Goal: Information Seeking & Learning: Learn about a topic

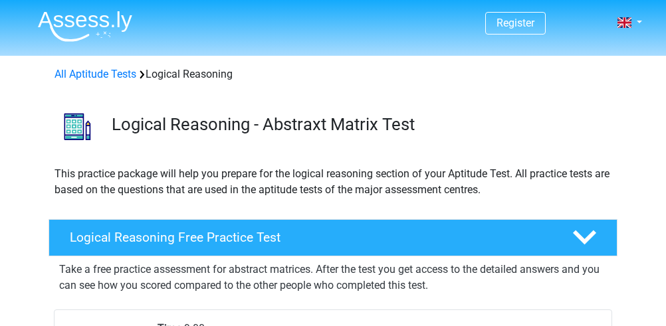
scroll to position [177, 0]
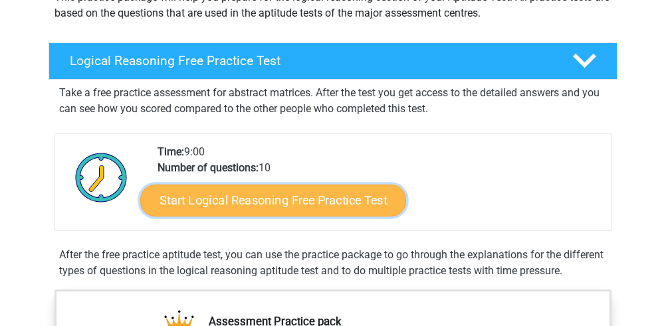
click at [343, 204] on link "Start Logical Reasoning Free Practice Test" at bounding box center [273, 200] width 266 height 32
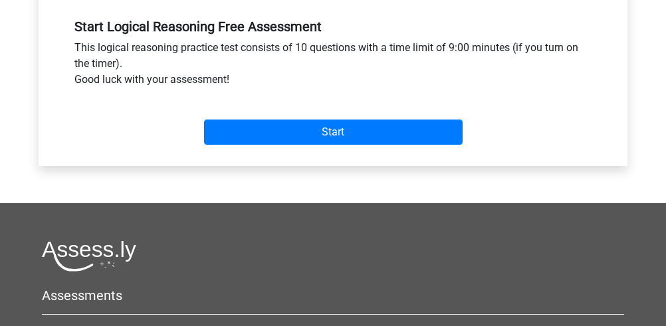
scroll to position [443, 0]
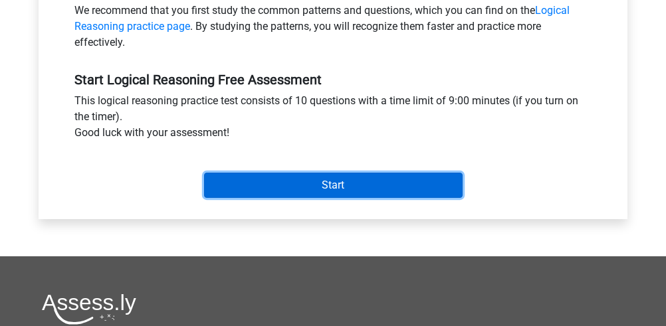
click at [341, 174] on input "Start" at bounding box center [333, 185] width 258 height 25
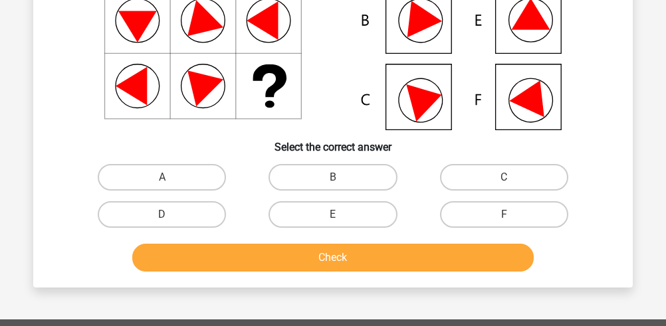
scroll to position [177, 0]
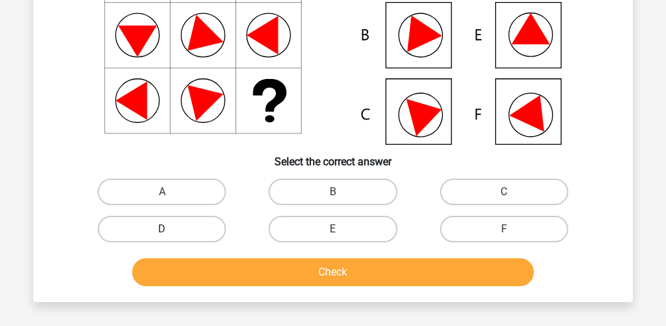
click at [187, 229] on label "D" at bounding box center [162, 229] width 128 height 27
click at [171, 229] on input "D" at bounding box center [166, 233] width 9 height 9
radio input "true"
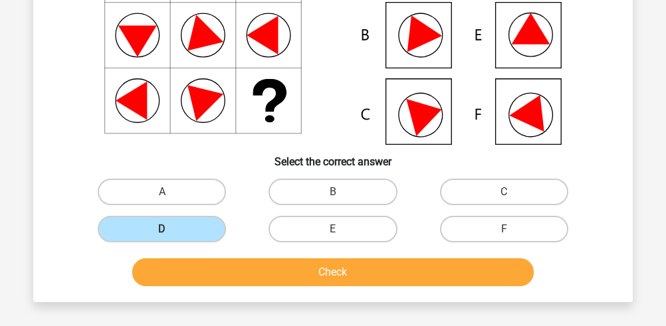
click at [197, 252] on div "Check" at bounding box center [332, 270] width 557 height 44
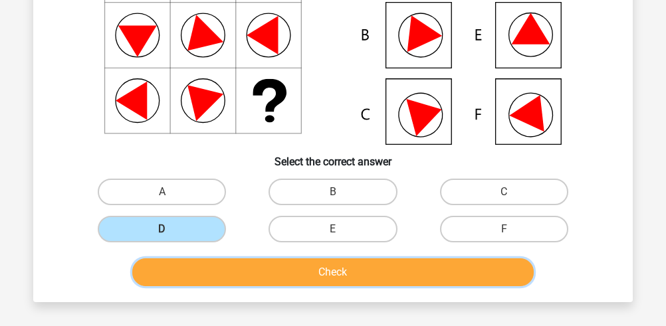
click at [201, 264] on button "Check" at bounding box center [333, 272] width 402 height 28
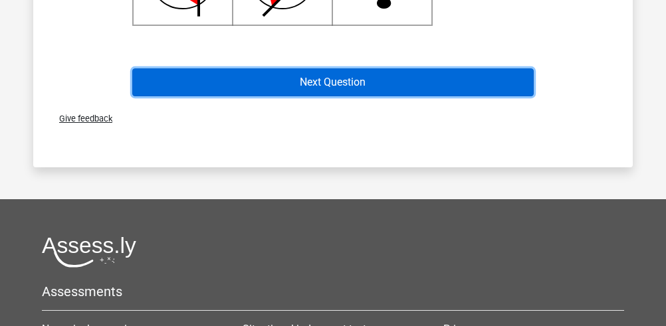
click at [304, 95] on button "Next Question" at bounding box center [333, 82] width 402 height 28
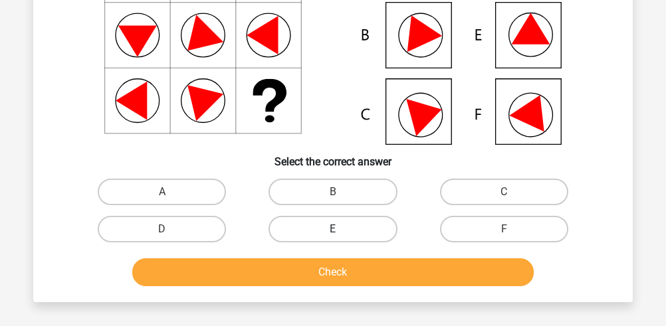
click at [312, 236] on label "E" at bounding box center [332, 229] width 128 height 27
click at [333, 236] on input "E" at bounding box center [337, 233] width 9 height 9
radio input "true"
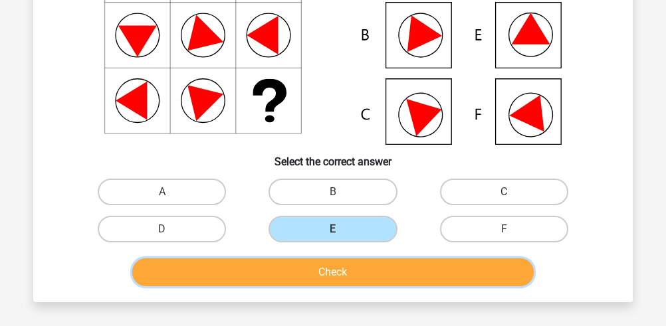
click at [312, 272] on button "Check" at bounding box center [333, 272] width 402 height 28
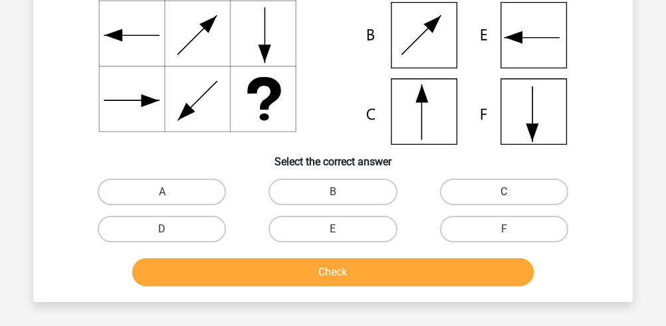
click at [470, 185] on label "C" at bounding box center [504, 192] width 128 height 27
click at [504, 192] on input "C" at bounding box center [508, 196] width 9 height 9
radio input "true"
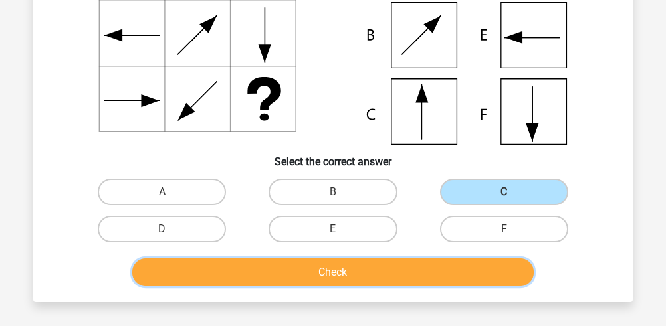
click at [399, 262] on button "Check" at bounding box center [333, 272] width 402 height 28
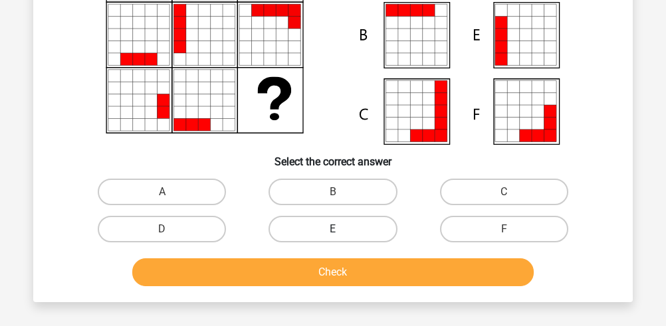
click at [329, 224] on label "E" at bounding box center [332, 229] width 128 height 27
click at [333, 229] on input "E" at bounding box center [337, 233] width 9 height 9
radio input "true"
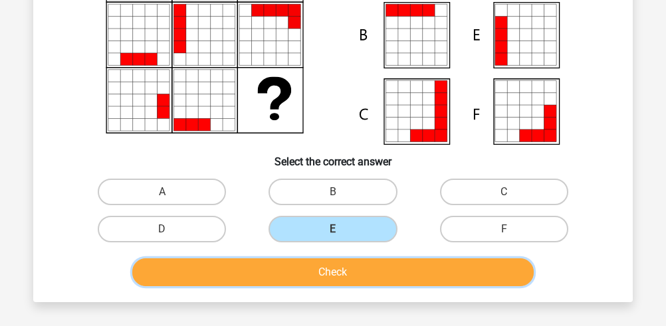
click at [323, 261] on button "Check" at bounding box center [333, 272] width 402 height 28
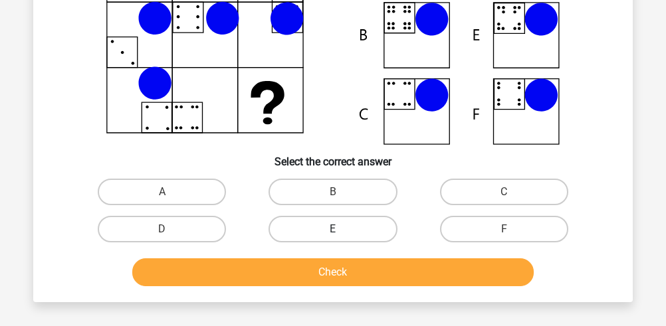
click at [289, 225] on label "E" at bounding box center [332, 229] width 128 height 27
click at [333, 229] on input "E" at bounding box center [337, 233] width 9 height 9
radio input "true"
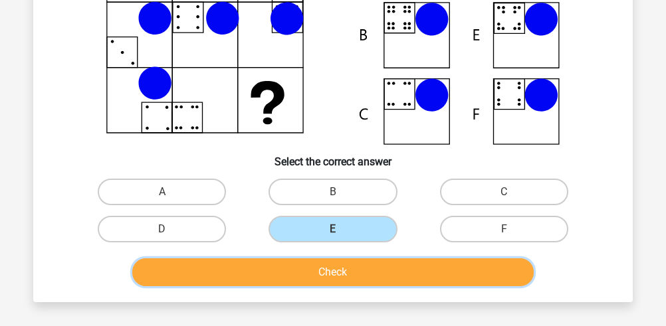
click at [282, 260] on button "Check" at bounding box center [333, 272] width 402 height 28
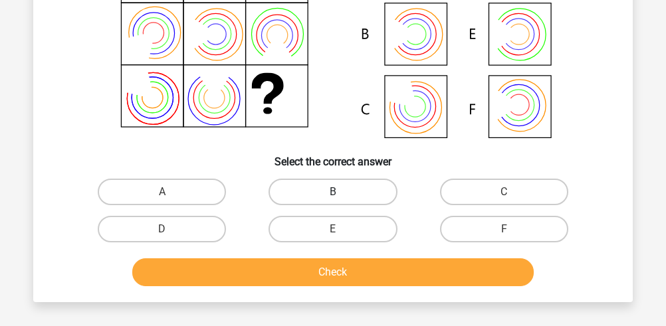
click at [359, 189] on label "B" at bounding box center [332, 192] width 128 height 27
click at [342, 192] on input "B" at bounding box center [337, 196] width 9 height 9
radio input "true"
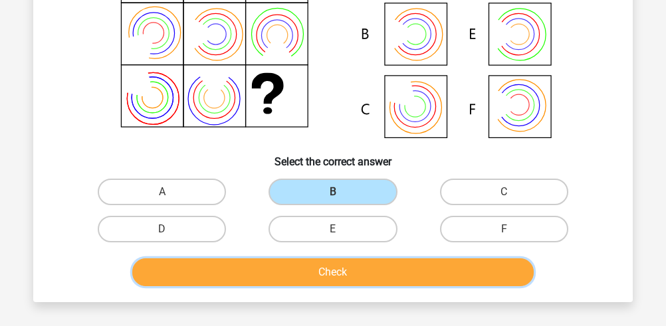
click at [300, 266] on button "Check" at bounding box center [333, 272] width 402 height 28
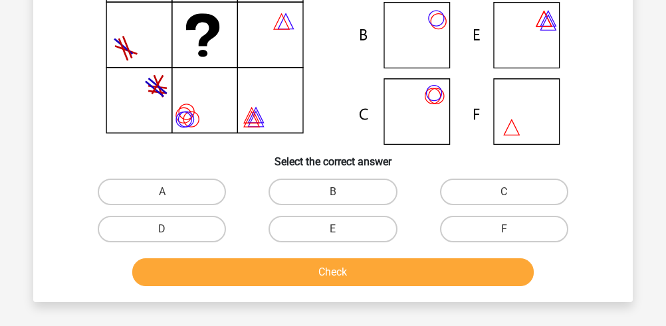
scroll to position [88, 0]
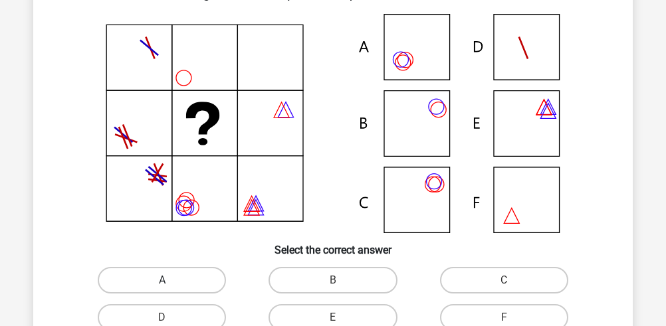
click at [189, 276] on label "A" at bounding box center [162, 280] width 128 height 27
click at [171, 280] on input "A" at bounding box center [166, 284] width 9 height 9
radio input "true"
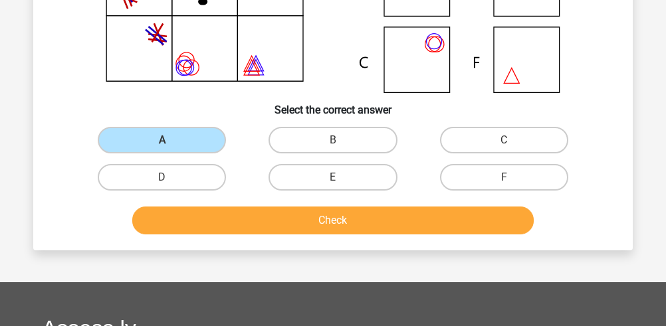
scroll to position [266, 0]
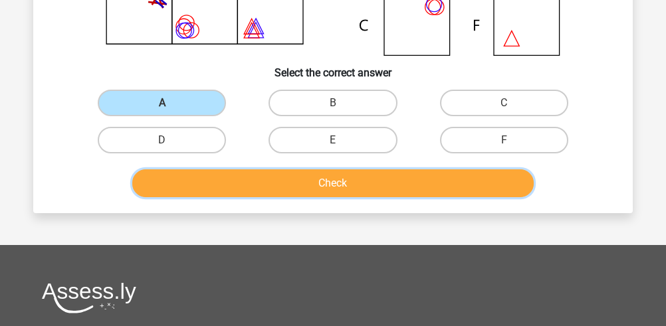
click at [280, 187] on button "Check" at bounding box center [333, 183] width 402 height 28
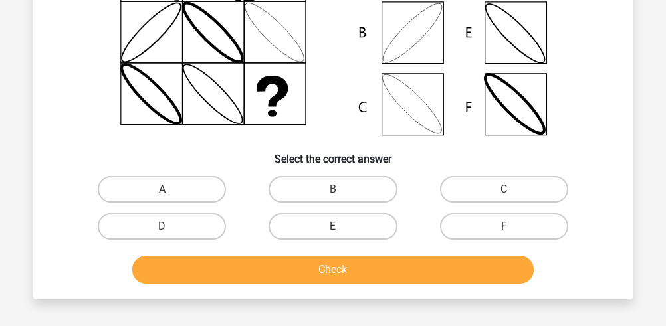
scroll to position [177, 0]
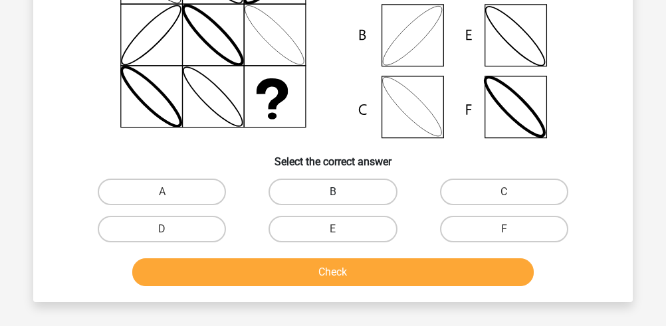
click at [324, 180] on label "B" at bounding box center [332, 192] width 128 height 27
click at [333, 192] on input "B" at bounding box center [337, 196] width 9 height 9
radio input "true"
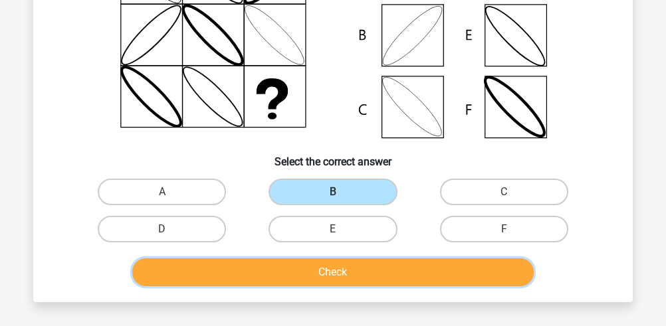
click at [288, 264] on button "Check" at bounding box center [333, 272] width 402 height 28
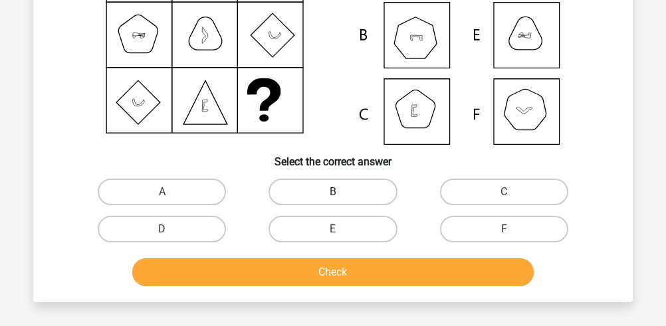
click at [286, 185] on label "B" at bounding box center [332, 192] width 128 height 27
click at [333, 192] on input "B" at bounding box center [337, 196] width 9 height 9
radio input "true"
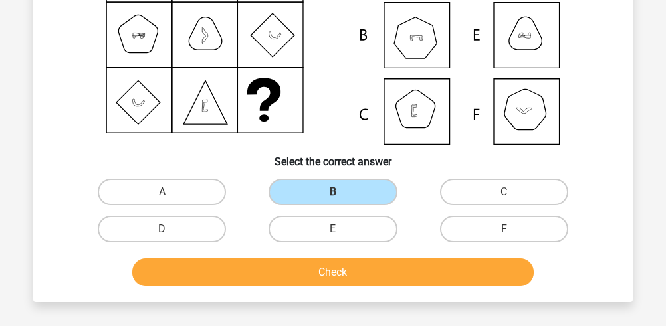
click at [277, 255] on div "Check" at bounding box center [332, 270] width 557 height 44
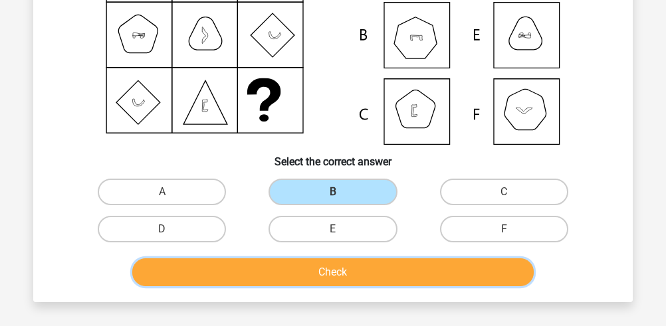
click at [278, 267] on button "Check" at bounding box center [333, 272] width 402 height 28
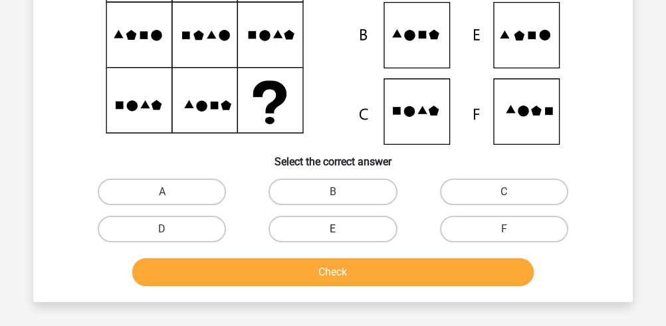
click at [306, 231] on label "E" at bounding box center [332, 229] width 128 height 27
click at [333, 231] on input "E" at bounding box center [337, 233] width 9 height 9
radio input "true"
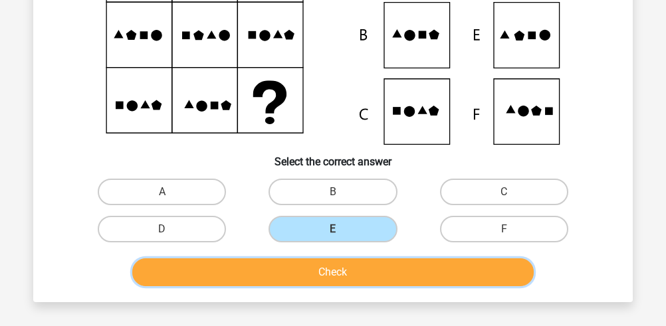
click at [307, 275] on button "Check" at bounding box center [333, 272] width 402 height 28
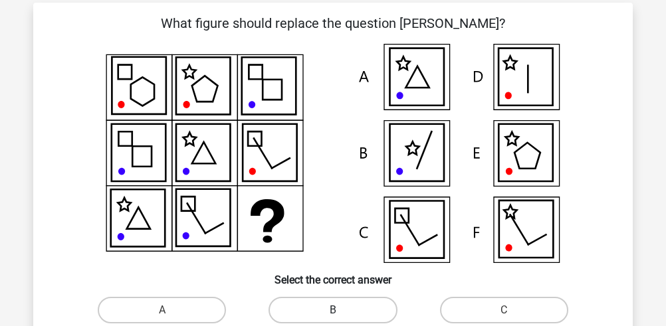
scroll to position [88, 0]
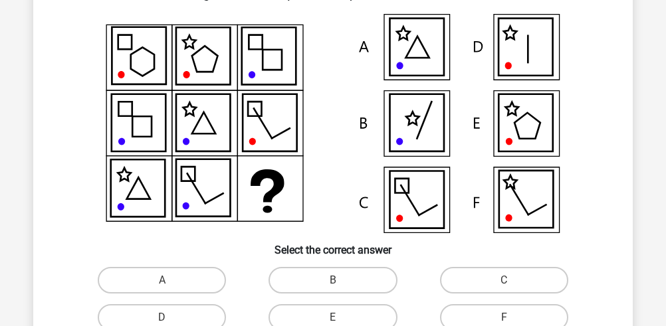
click at [400, 130] on icon at bounding box center [416, 122] width 54 height 57
click at [512, 66] on icon at bounding box center [525, 47] width 54 height 57
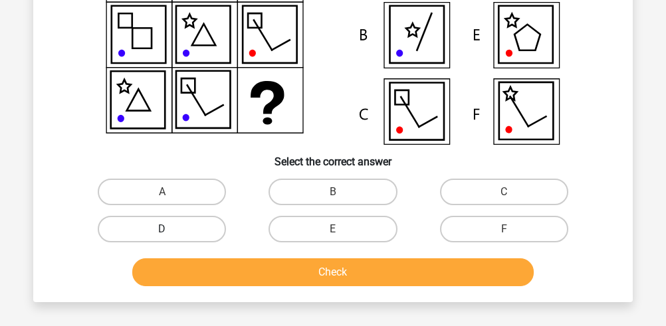
click at [212, 231] on label "D" at bounding box center [162, 229] width 128 height 27
click at [171, 231] on input "D" at bounding box center [166, 233] width 9 height 9
radio input "true"
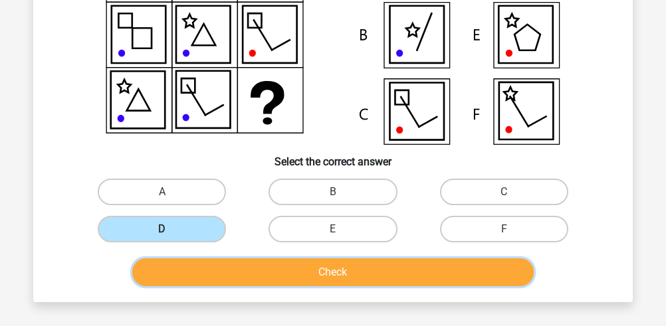
click at [225, 262] on button "Check" at bounding box center [333, 272] width 402 height 28
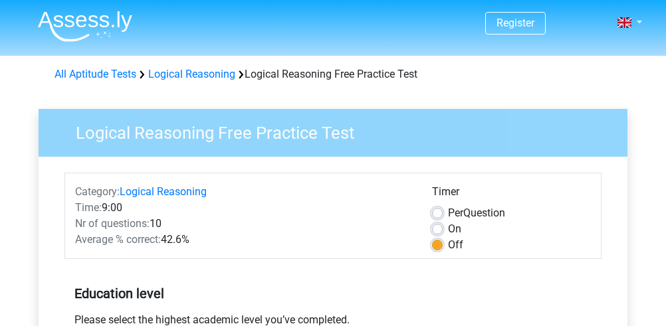
scroll to position [443, 0]
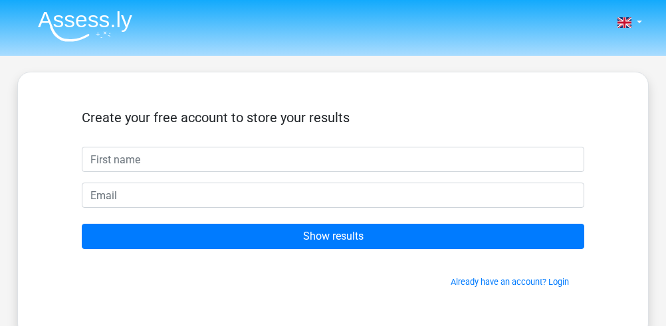
click at [230, 171] on input "text" at bounding box center [333, 159] width 502 height 25
click at [229, 163] on input "text" at bounding box center [333, 159] width 502 height 25
type input "ben"
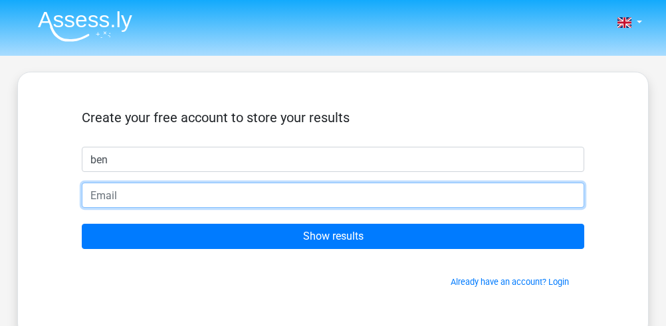
click at [230, 184] on input "email" at bounding box center [333, 195] width 502 height 25
type input "[EMAIL_ADDRESS][DOMAIN_NAME]"
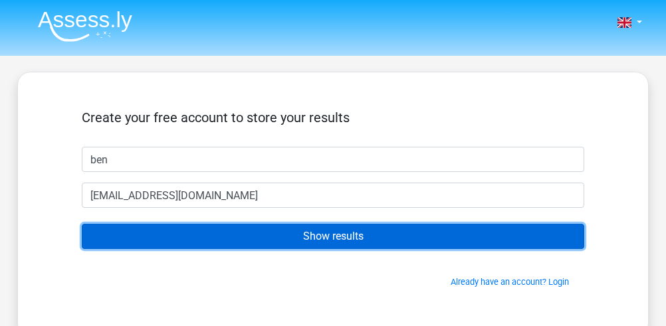
click at [193, 235] on input "Show results" at bounding box center [333, 236] width 502 height 25
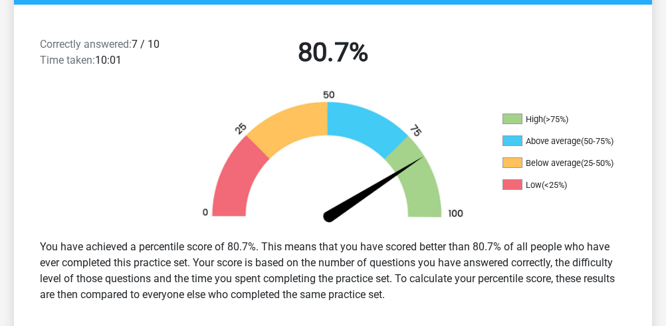
scroll to position [354, 0]
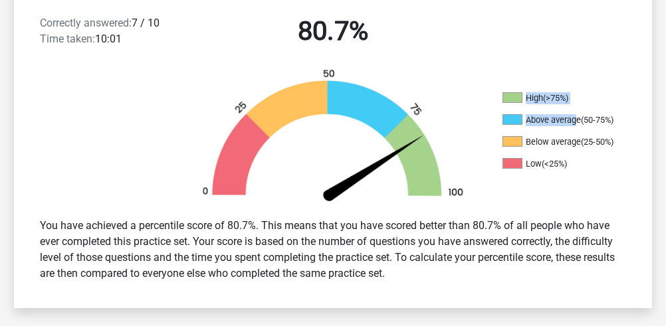
drag, startPoint x: 516, startPoint y: 94, endPoint x: 575, endPoint y: 124, distance: 65.4
click at [575, 124] on ul "High (>75%) Above average (50-75%) Below average (25-50%) Low (<25%)" at bounding box center [568, 136] width 133 height 88
click at [575, 124] on li "Above average (50-75%)" at bounding box center [568, 120] width 133 height 12
drag, startPoint x: 230, startPoint y: 223, endPoint x: 537, endPoint y: 270, distance: 310.5
click at [537, 270] on div "You have achieved a percentile score of 80.7%. This means that you have scored …" at bounding box center [333, 250] width 606 height 74
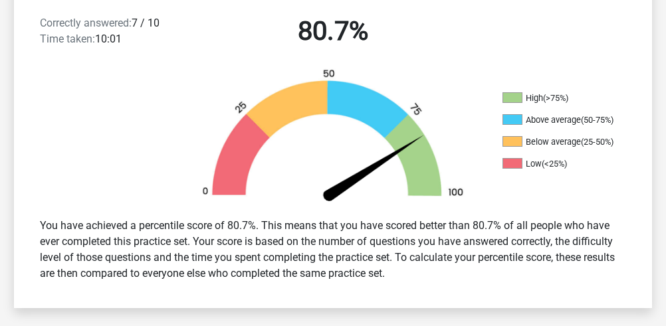
click at [537, 270] on div "You have achieved a percentile score of 80.7%. This means that you have scored …" at bounding box center [333, 250] width 606 height 74
drag, startPoint x: 537, startPoint y: 270, endPoint x: 508, endPoint y: 256, distance: 31.5
click at [508, 257] on div "You have achieved a percentile score of 80.7%. This means that you have scored …" at bounding box center [333, 250] width 606 height 74
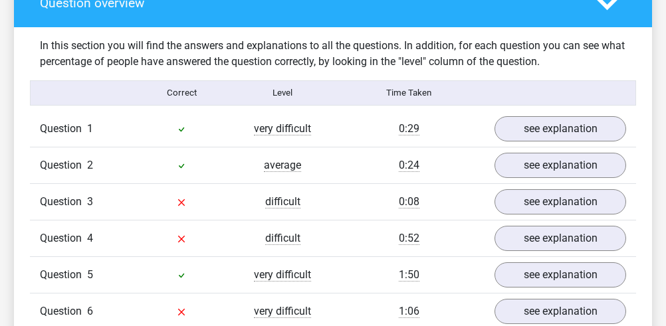
scroll to position [1063, 0]
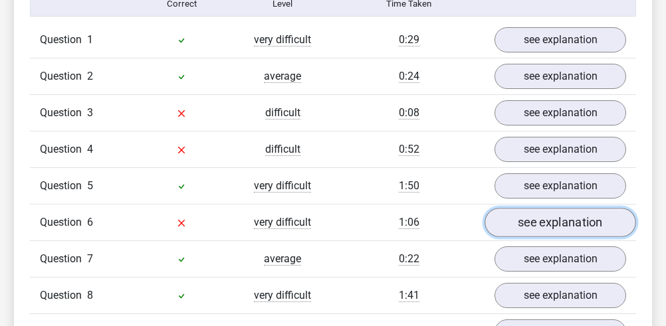
click at [519, 222] on link "see explanation" at bounding box center [559, 222] width 151 height 29
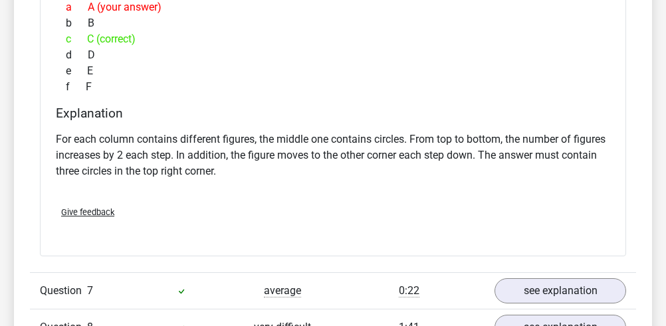
scroll to position [1595, 0]
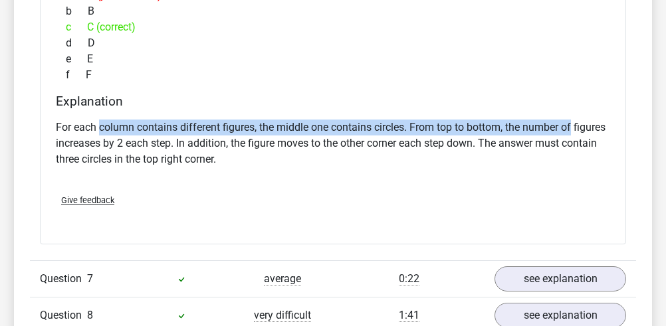
drag, startPoint x: 101, startPoint y: 126, endPoint x: 575, endPoint y: 116, distance: 474.5
click at [575, 120] on p "For each column contains different figures, the middle one contains circles. Fr…" at bounding box center [333, 144] width 554 height 48
click at [573, 120] on p "For each column contains different figures, the middle one contains circles. Fr…" at bounding box center [333, 144] width 554 height 48
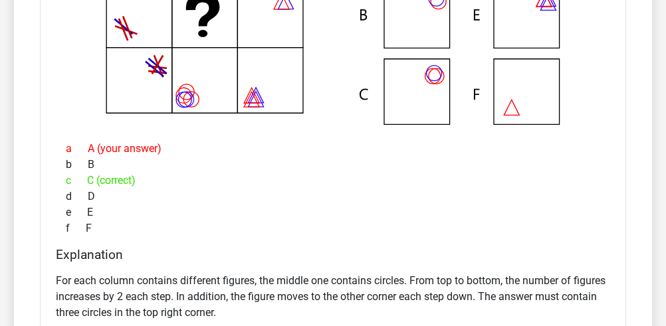
scroll to position [1506, 0]
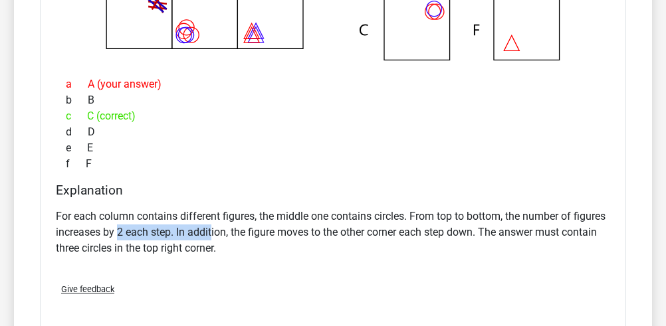
drag, startPoint x: 119, startPoint y: 225, endPoint x: 214, endPoint y: 232, distance: 95.3
click at [214, 232] on p "For each column contains different figures, the middle one contains circles. Fr…" at bounding box center [333, 233] width 554 height 48
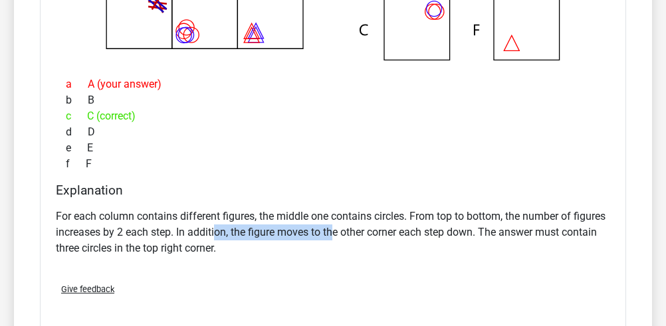
drag, startPoint x: 217, startPoint y: 229, endPoint x: 338, endPoint y: 234, distance: 121.0
click at [338, 234] on p "For each column contains different figures, the middle one contains circles. Fr…" at bounding box center [333, 233] width 554 height 48
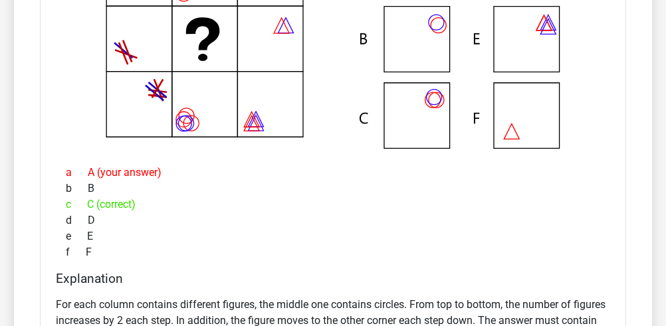
scroll to position [1329, 0]
